Goal: Task Accomplishment & Management: Use online tool/utility

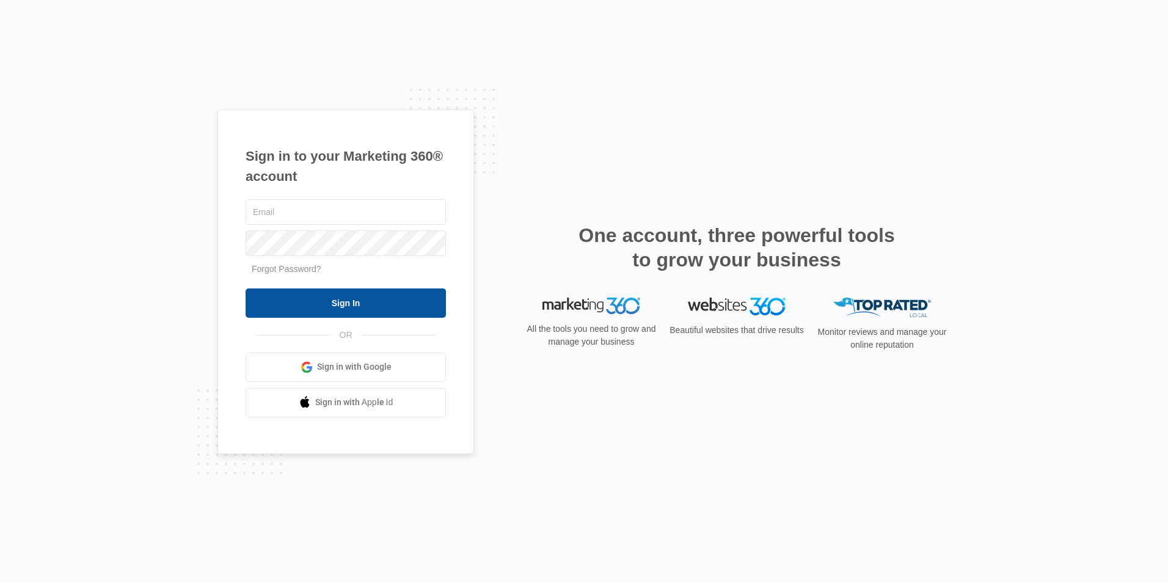
type input "[EMAIL_ADDRESS][DOMAIN_NAME]"
click at [367, 315] on input "Sign In" at bounding box center [346, 302] width 200 height 29
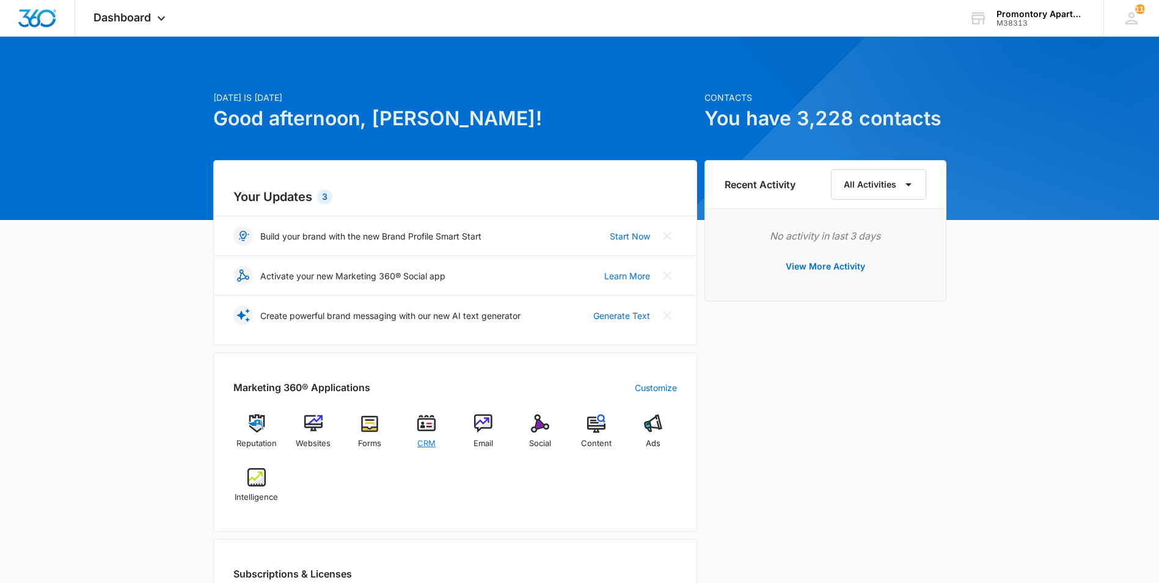
click at [444, 432] on div "CRM" at bounding box center [426, 435] width 47 height 43
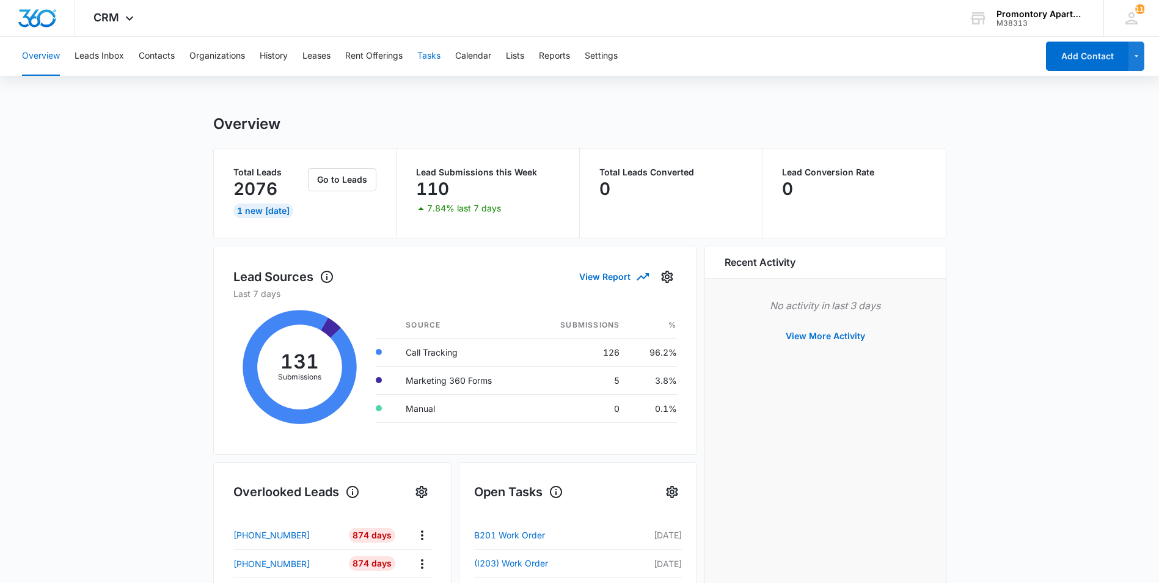
click at [421, 53] on button "Tasks" at bounding box center [428, 56] width 23 height 39
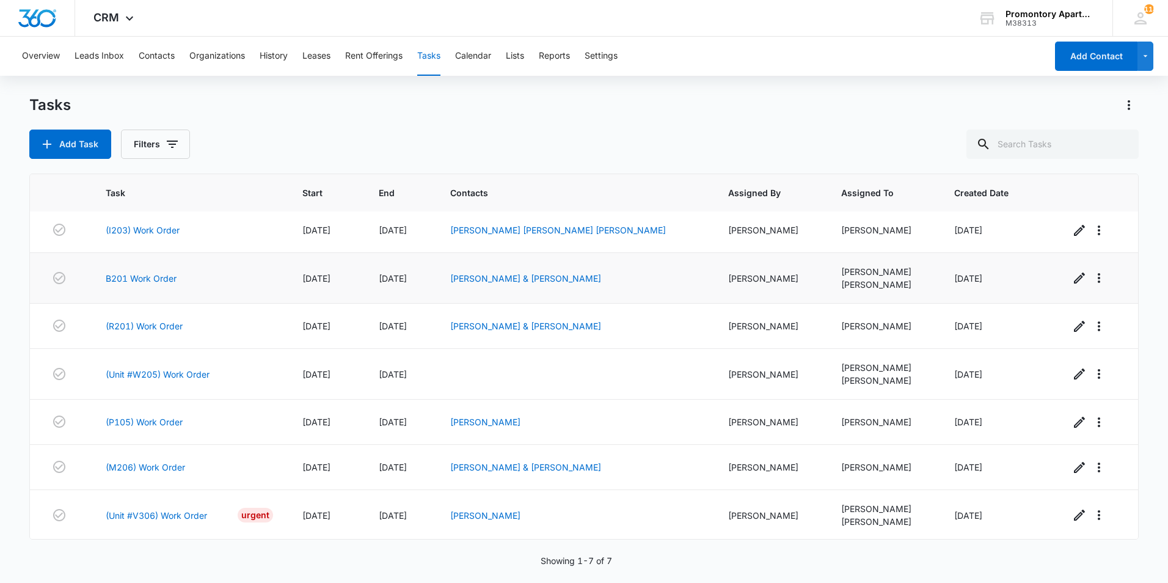
scroll to position [6, 0]
